Goal: Task Accomplishment & Management: Complete application form

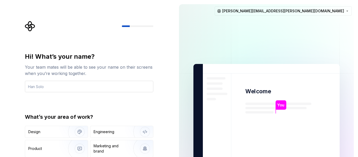
click at [71, 90] on input "text" at bounding box center [89, 87] width 129 height 12
type input "dd"
click at [164, 70] on div "Hi! What’s your name? Your team mates will be able to see your name on their sc…" at bounding box center [87, 118] width 175 height 237
click at [255, 104] on img at bounding box center [267, 118] width 213 height 248
